Goal: Transaction & Acquisition: Purchase product/service

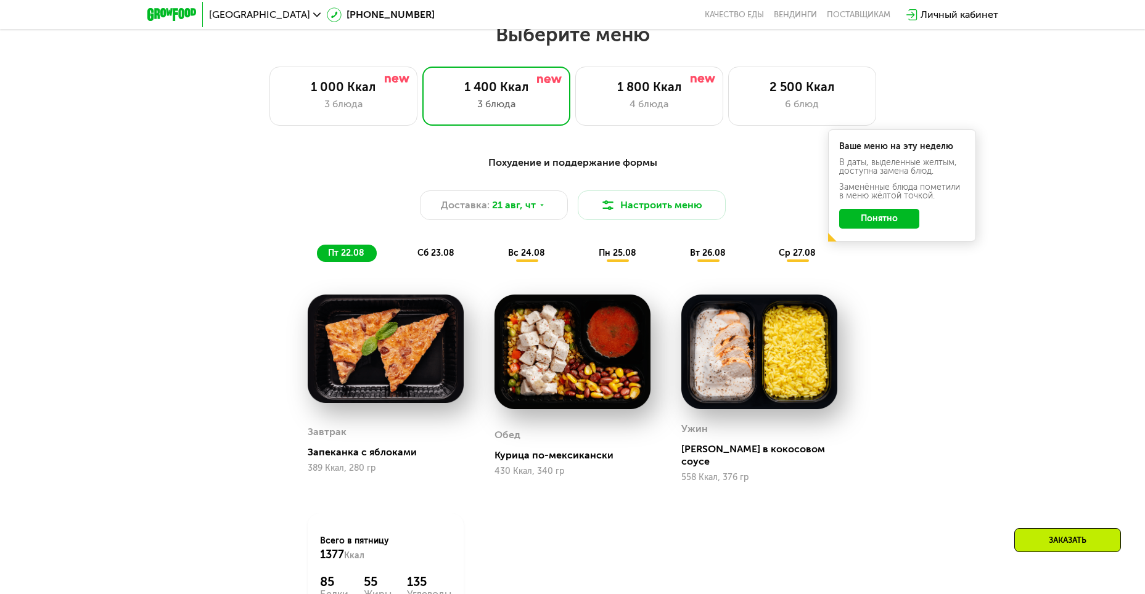
scroll to position [651, 0]
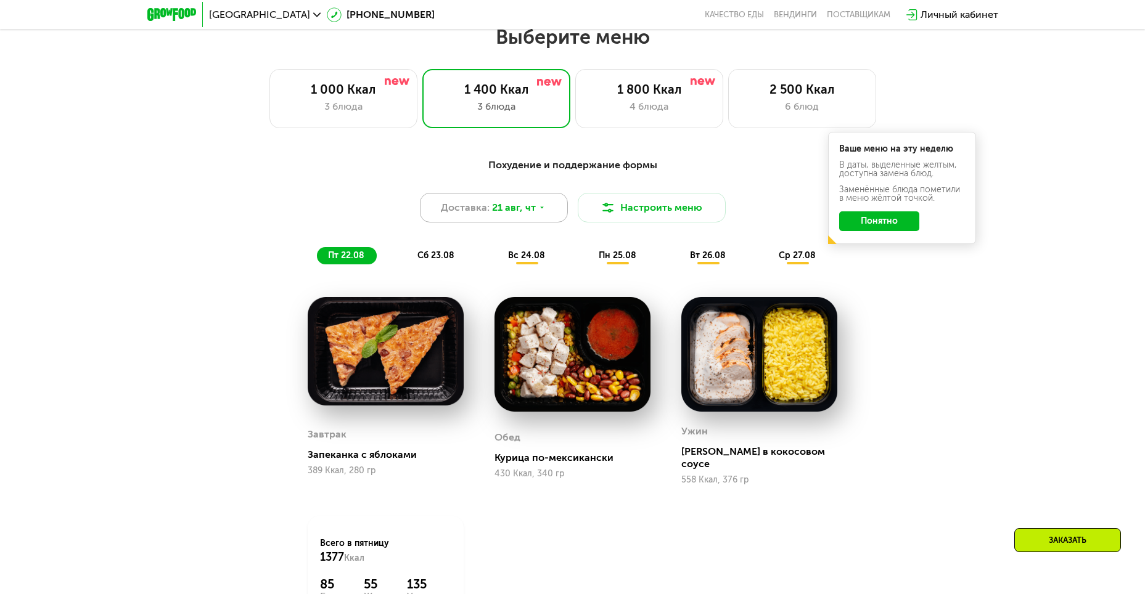
click at [538, 211] on icon at bounding box center [541, 207] width 7 height 7
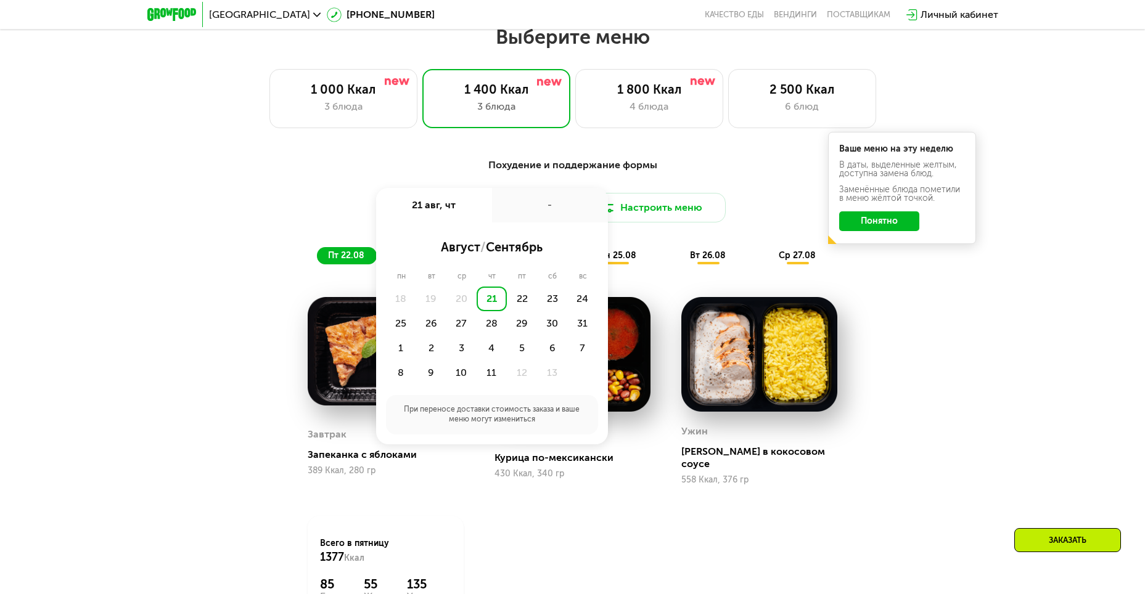
click at [671, 173] on div "Похудение и поддержание формы" at bounding box center [573, 165] width 730 height 15
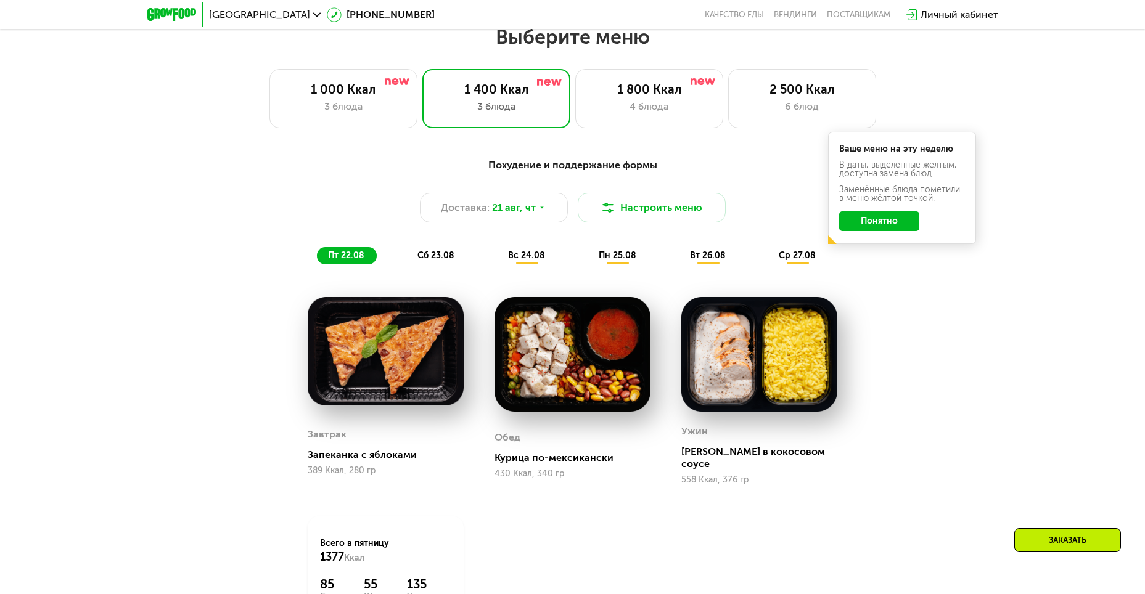
click at [850, 219] on button "Понятно" at bounding box center [879, 221] width 80 height 20
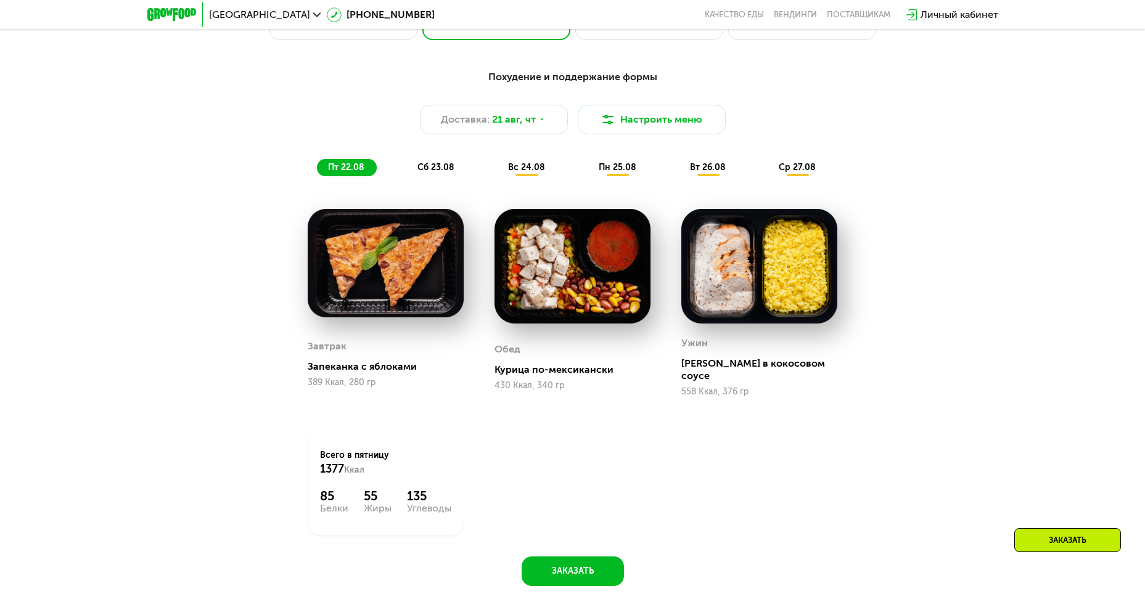
scroll to position [678, 0]
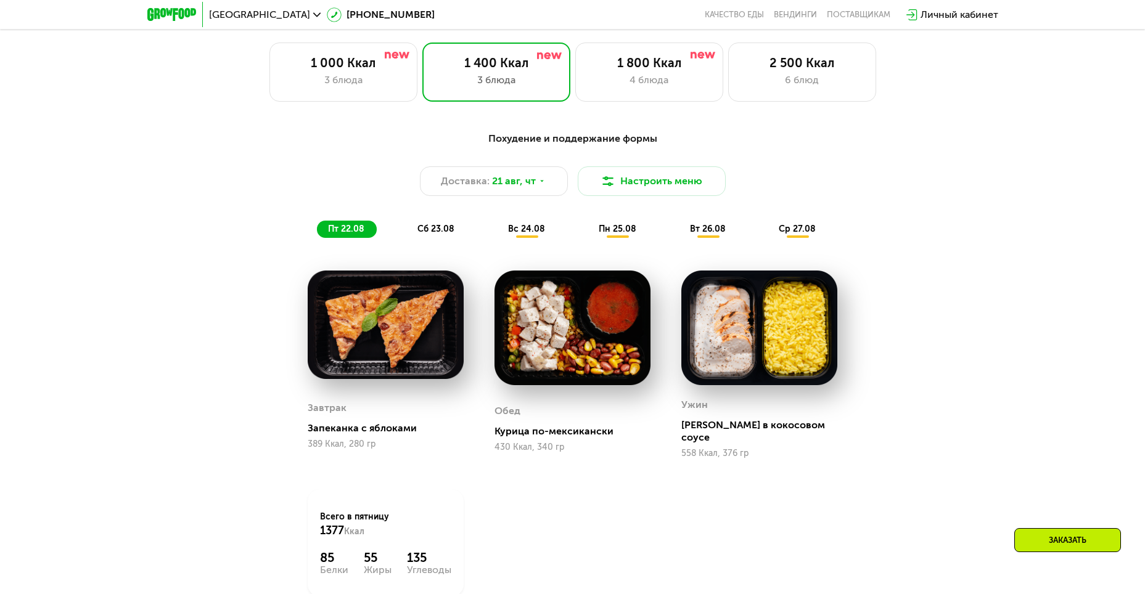
click at [437, 234] on span "сб 23.08" at bounding box center [435, 229] width 37 height 10
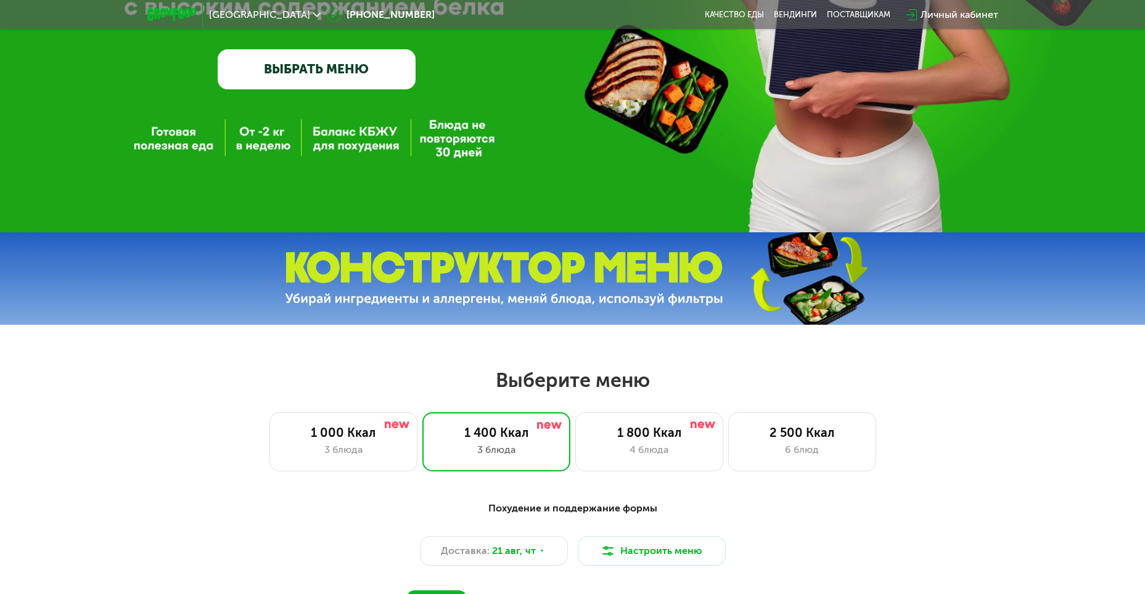
scroll to position [0, 0]
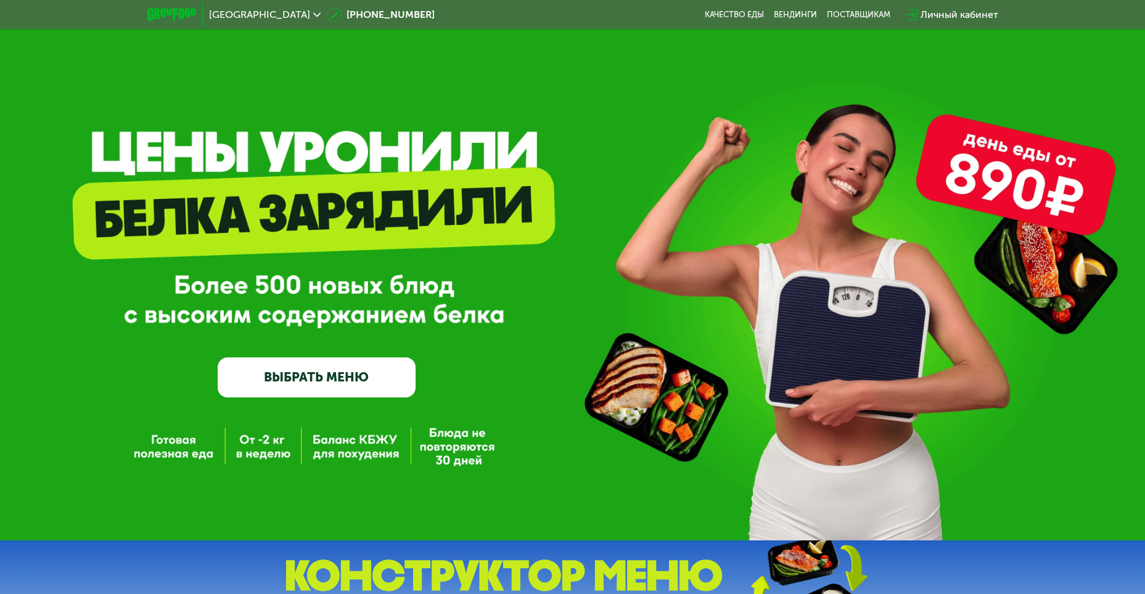
click at [329, 383] on link "ВЫБРАТЬ МЕНЮ" at bounding box center [317, 376] width 198 height 39
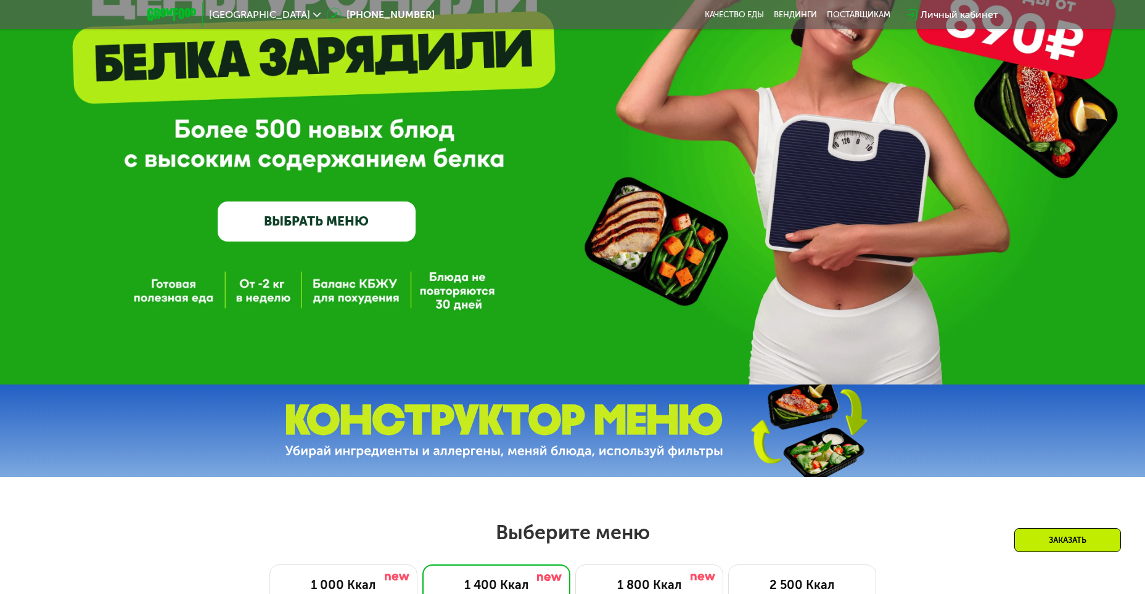
scroll to position [651, 0]
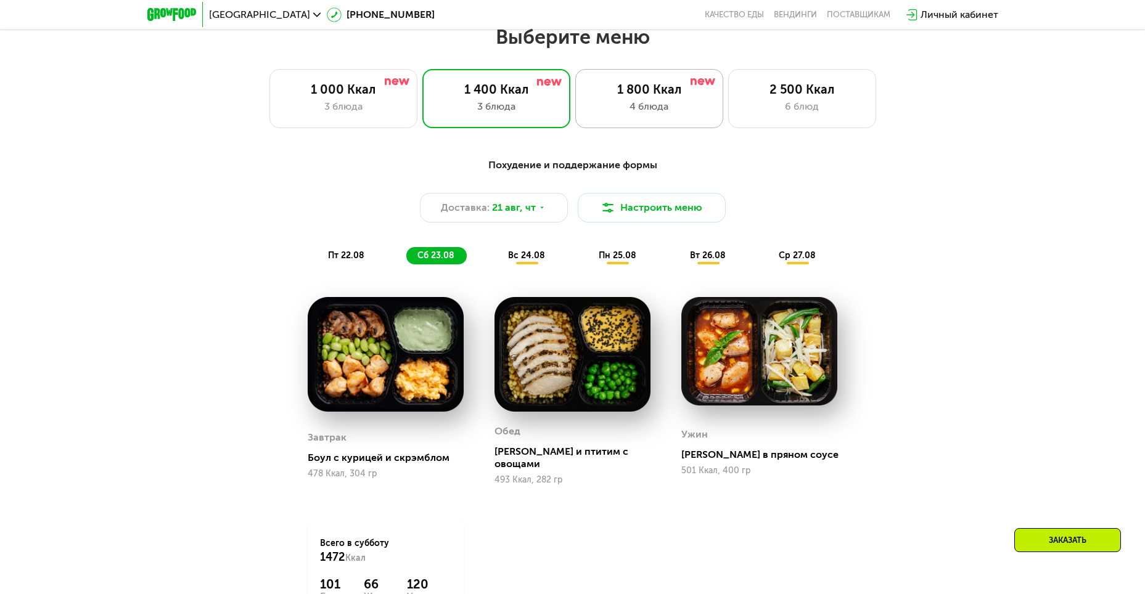
click at [641, 107] on div "4 блюда" at bounding box center [649, 106] width 122 height 15
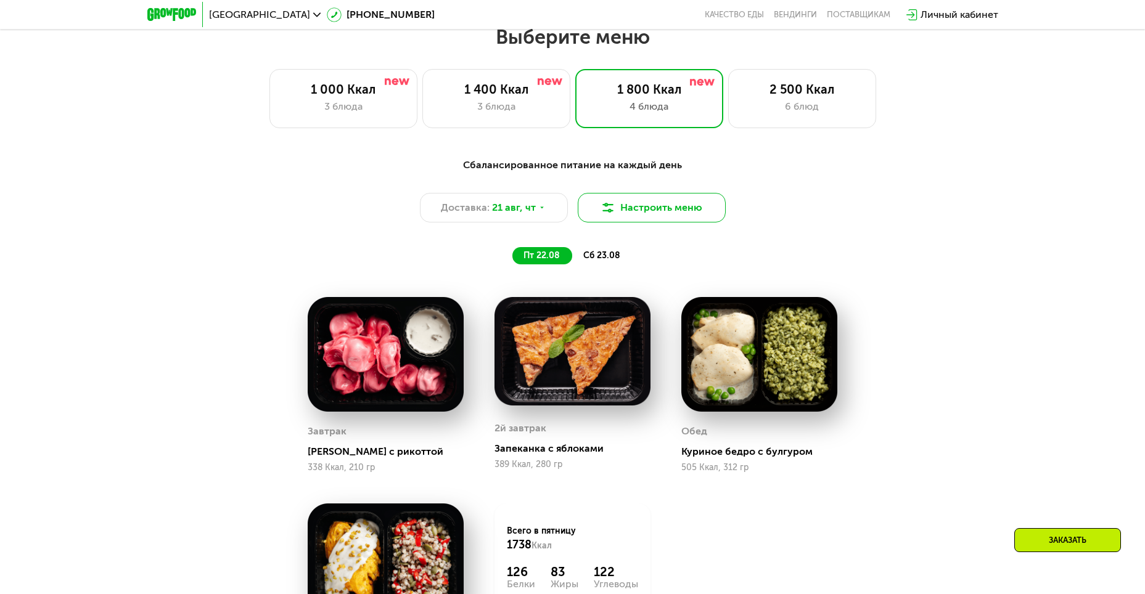
click at [627, 210] on button "Настроить меню" at bounding box center [652, 208] width 148 height 30
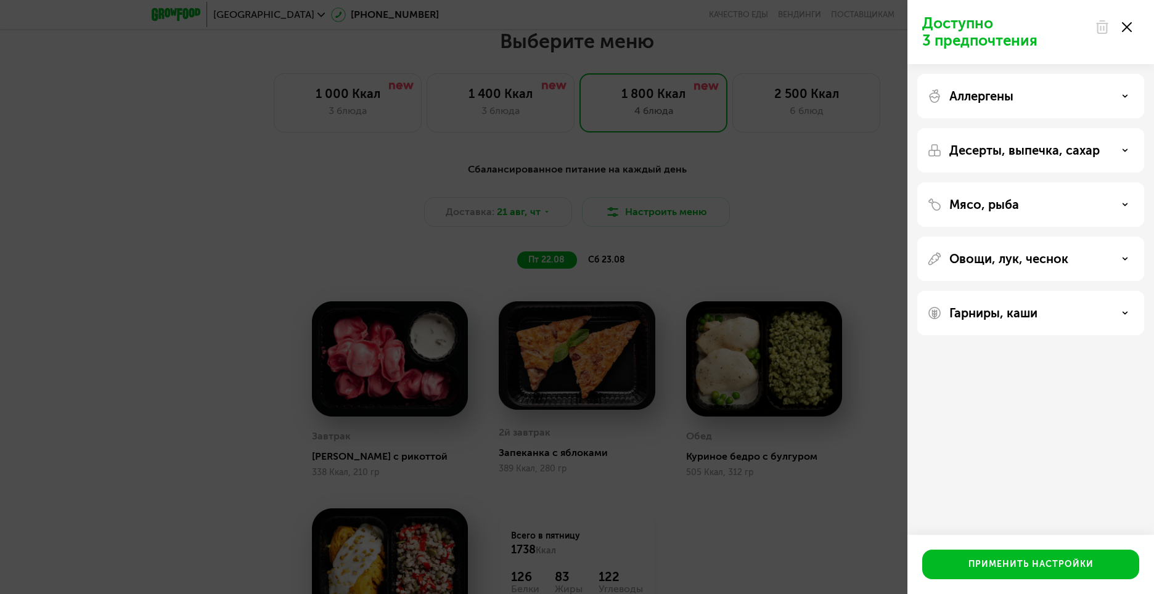
click at [804, 198] on div "Доступно 3 предпочтения Аллергены Десерты, выпечка, сахар Мясо, рыба Овощи, лук…" at bounding box center [577, 297] width 1154 height 594
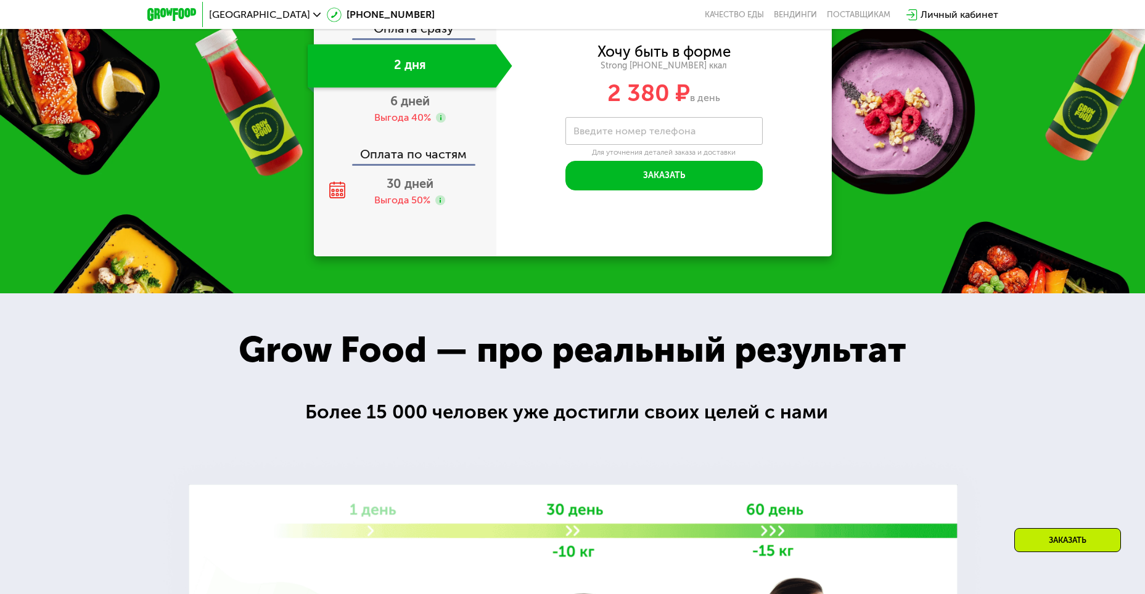
scroll to position [1206, 0]
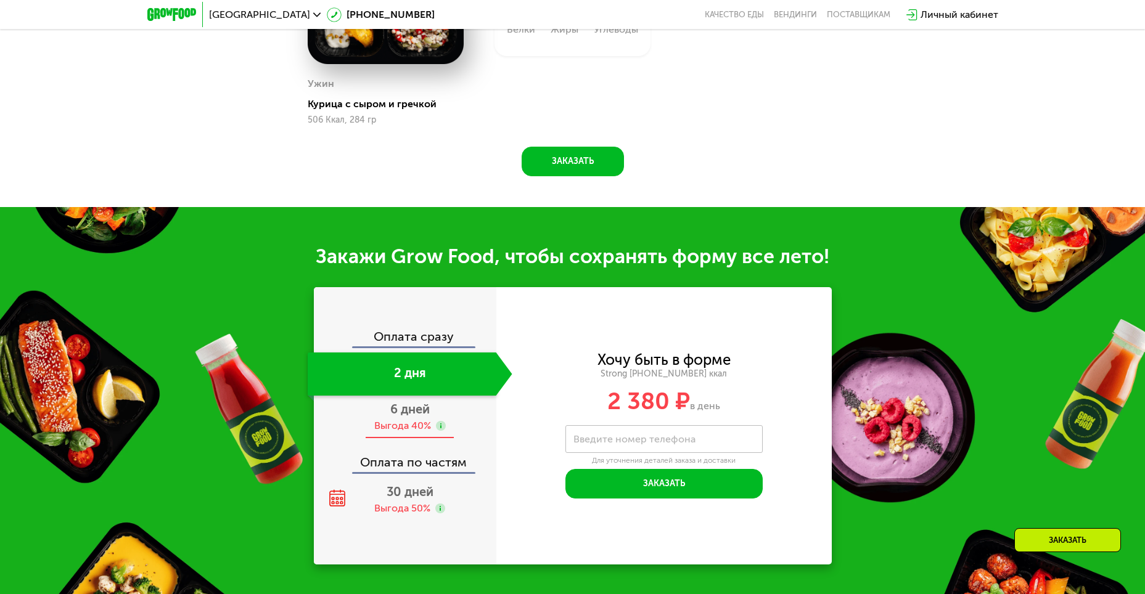
click at [397, 417] on span "6 дней" at bounding box center [409, 409] width 39 height 15
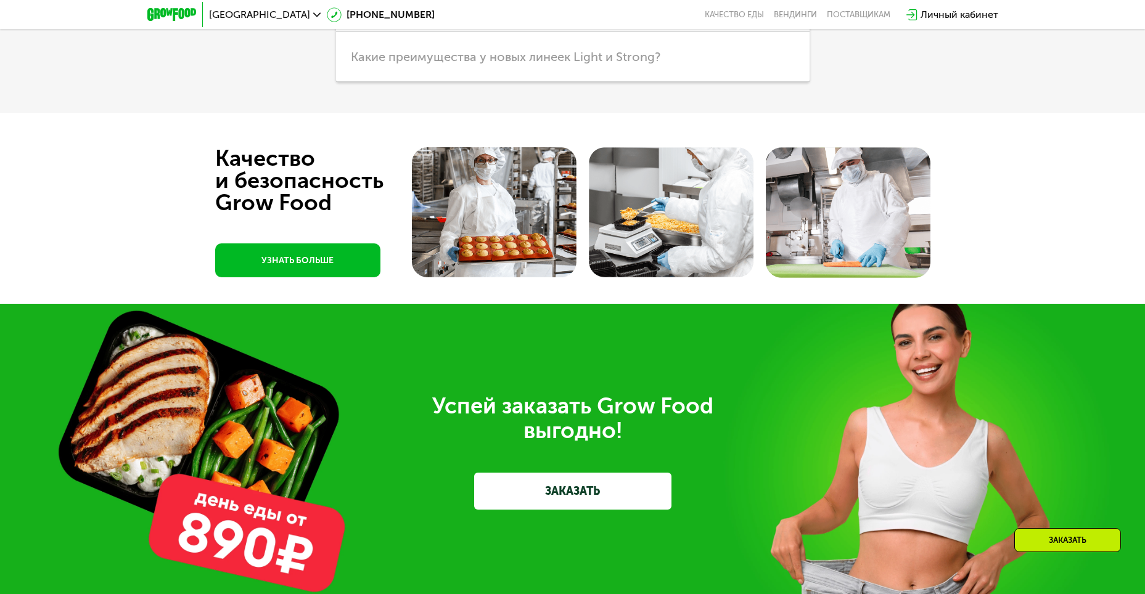
scroll to position [3147, 0]
